Goal: Information Seeking & Learning: Compare options

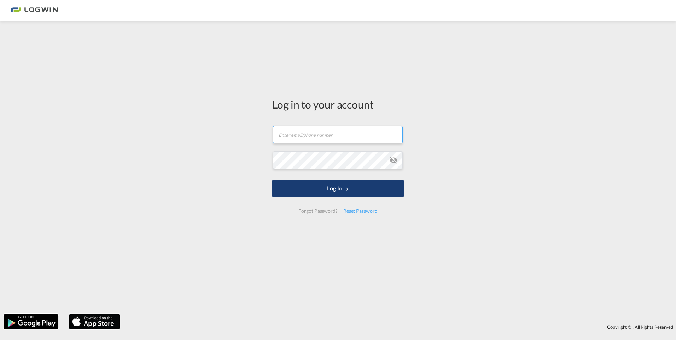
type input "[PERSON_NAME][EMAIL_ADDRESS][PERSON_NAME][DOMAIN_NAME]"
click at [332, 188] on button "Log In" at bounding box center [338, 189] width 132 height 18
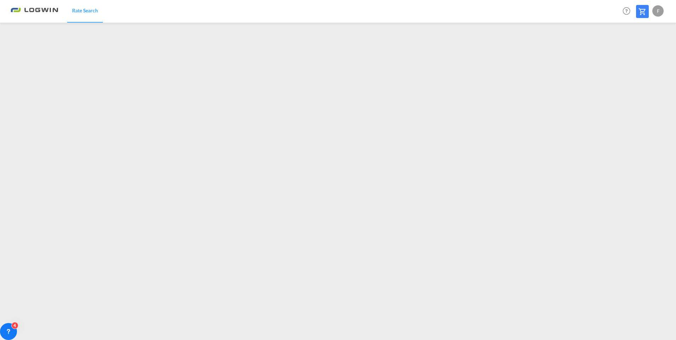
click at [668, 10] on md-toolbar "Rate Search Help Resources Product Release F My Profile Logout" at bounding box center [338, 11] width 676 height 23
click at [656, 12] on div "F" at bounding box center [657, 10] width 11 height 11
click at [637, 56] on button "Logout" at bounding box center [650, 54] width 46 height 14
